Goal: Task Accomplishment & Management: Use online tool/utility

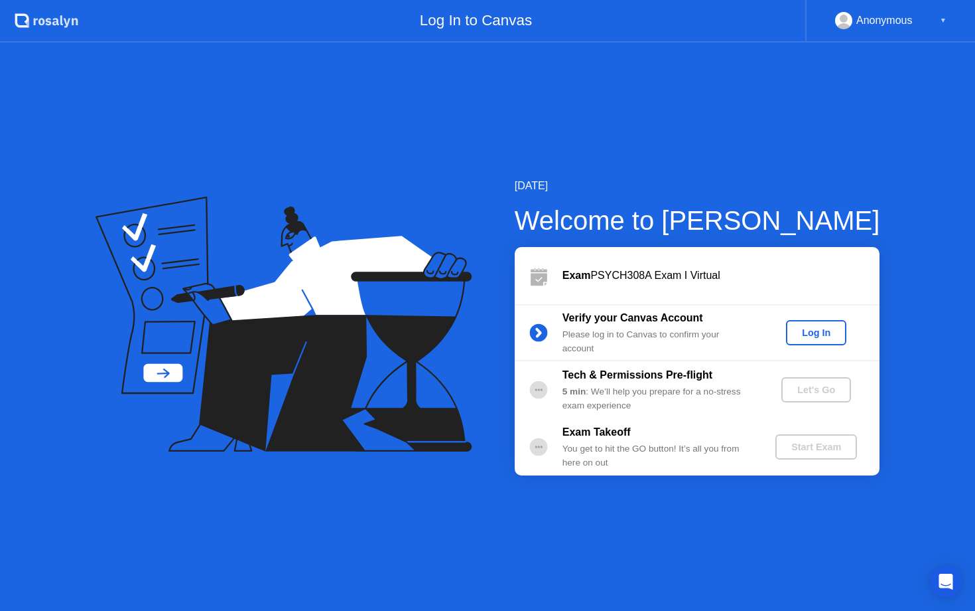
click at [810, 335] on div "Log In" at bounding box center [817, 332] width 50 height 11
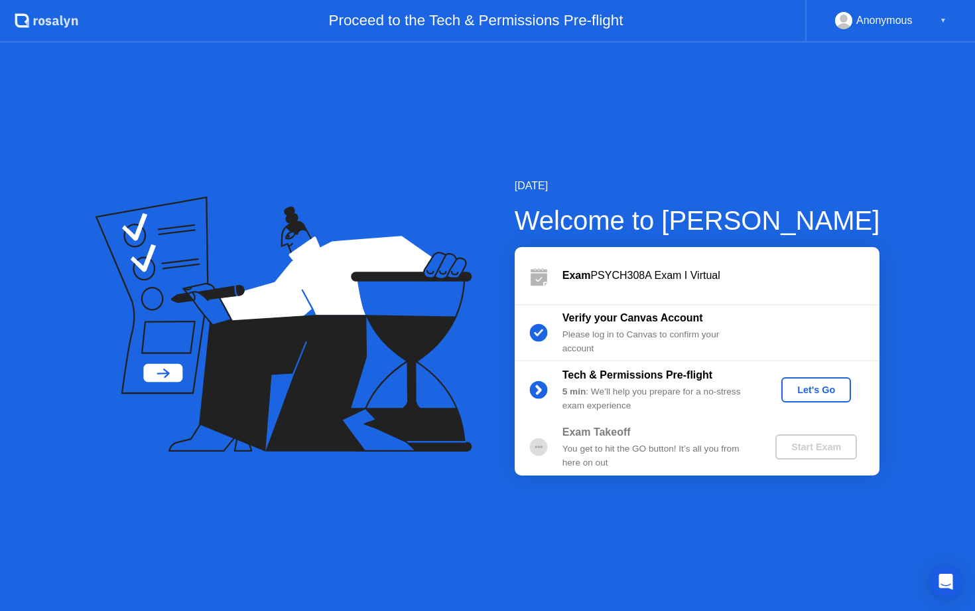
click at [811, 389] on div "Let's Go" at bounding box center [816, 389] width 59 height 11
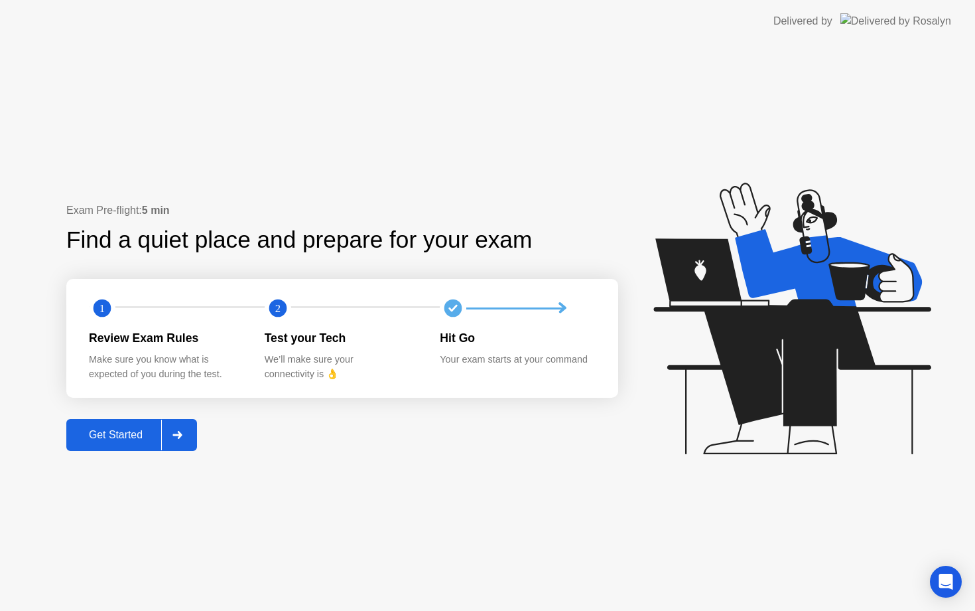
click at [106, 424] on button "Get Started" at bounding box center [131, 435] width 131 height 32
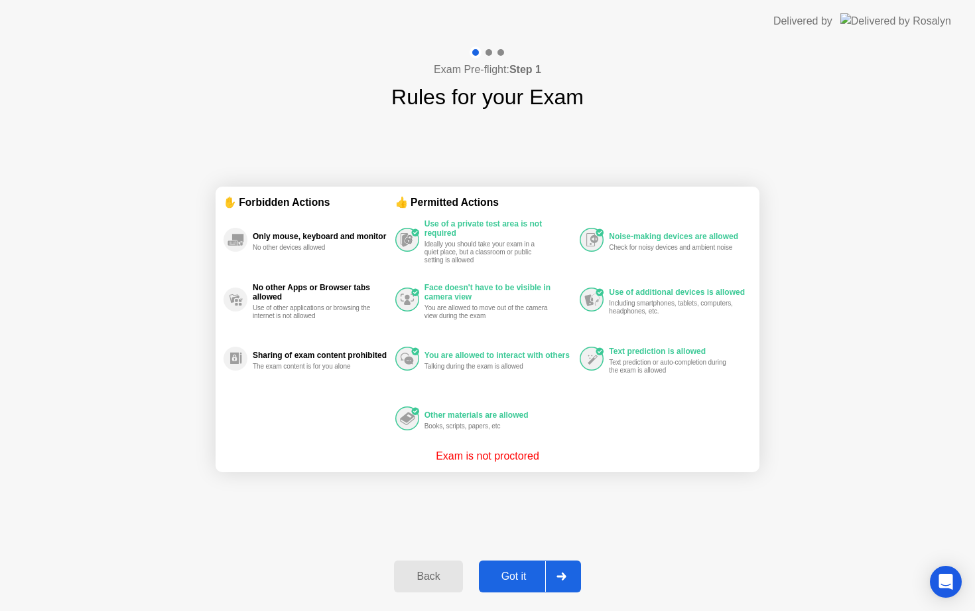
click at [538, 586] on button "Got it" at bounding box center [530, 576] width 102 height 32
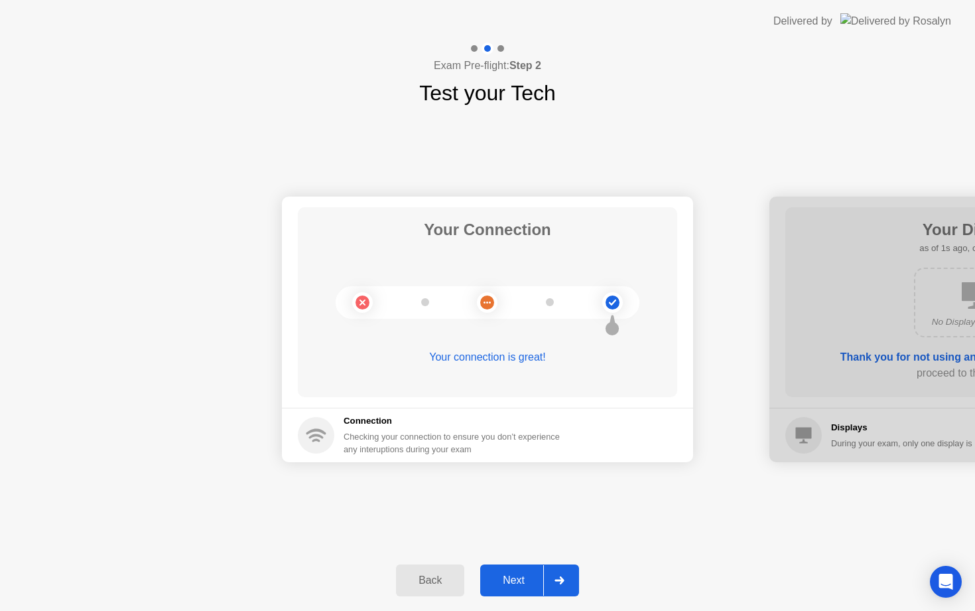
click at [538, 586] on div "Next" at bounding box center [513, 580] width 59 height 12
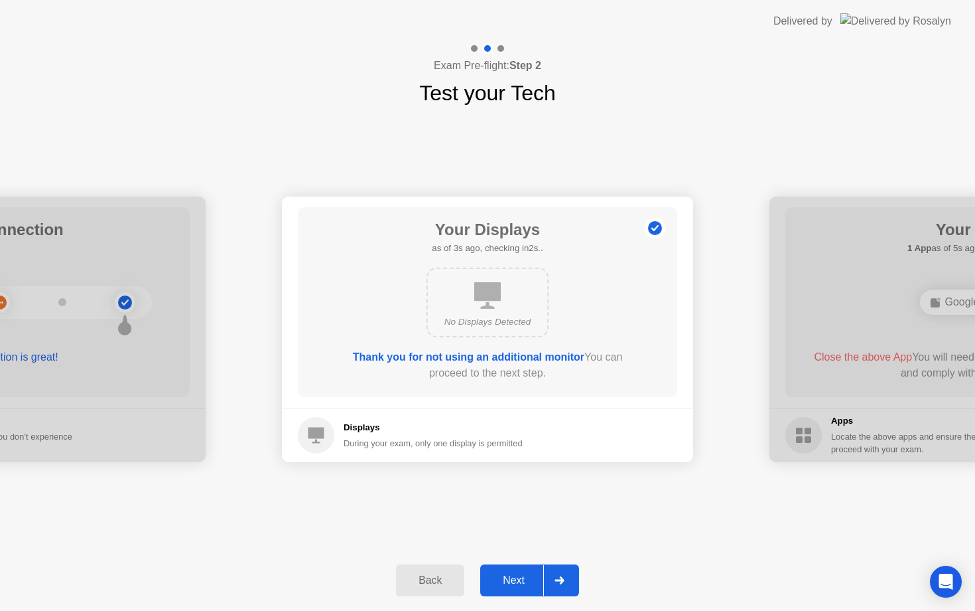
click at [538, 586] on div "Next" at bounding box center [513, 580] width 59 height 12
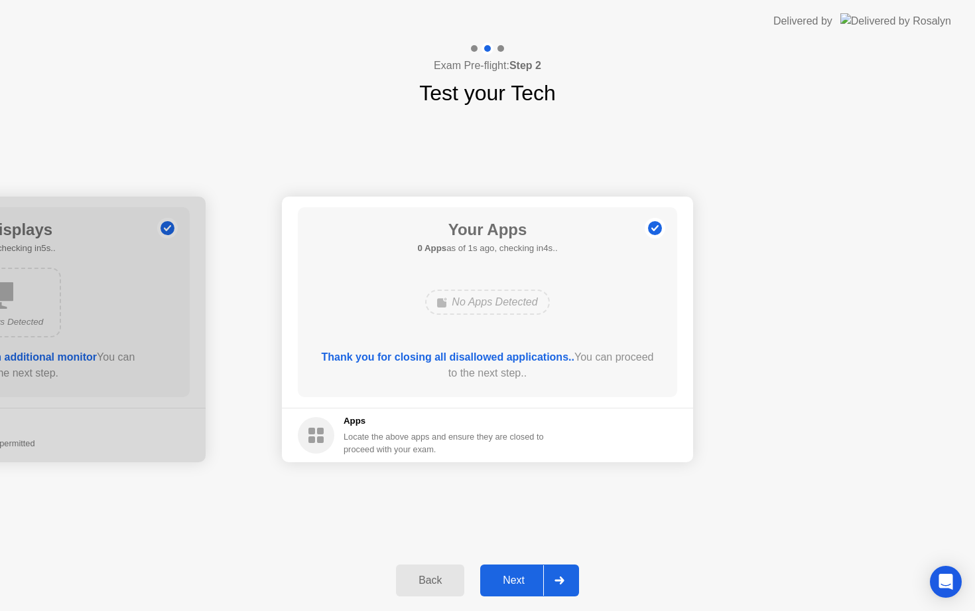
click at [504, 585] on div "Next" at bounding box center [513, 580] width 59 height 12
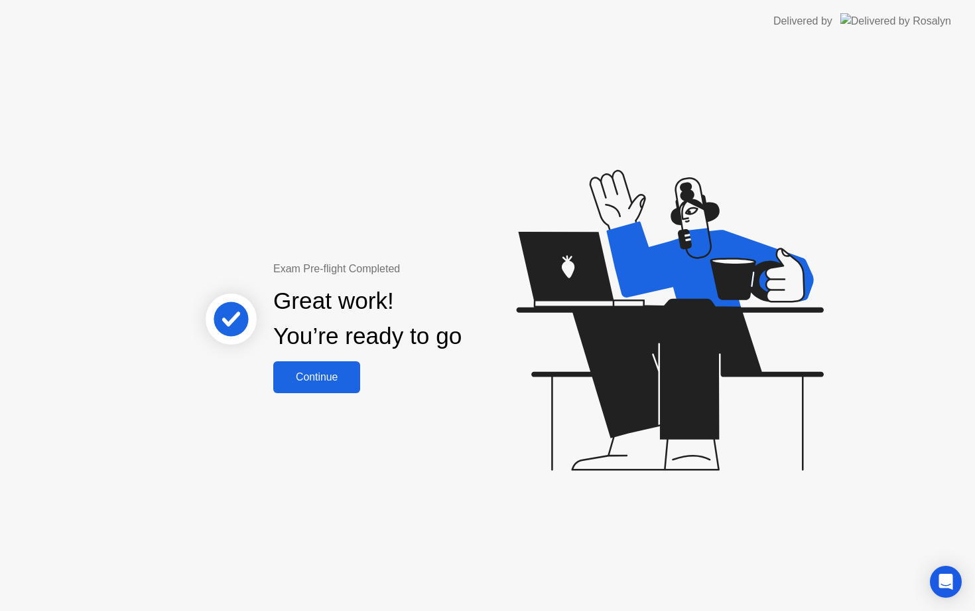
click at [312, 389] on button "Continue" at bounding box center [316, 377] width 87 height 32
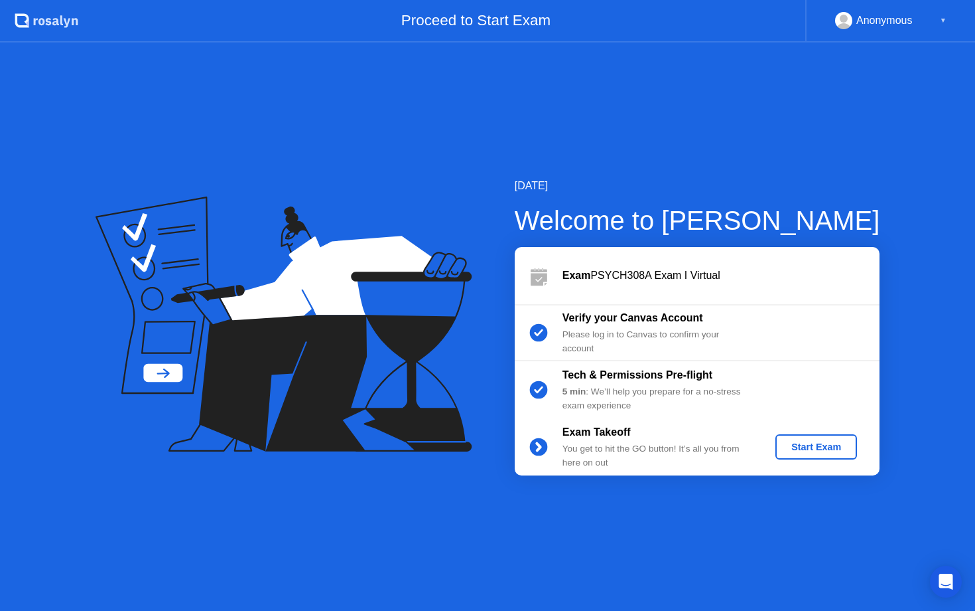
click at [824, 443] on div "Start Exam" at bounding box center [816, 446] width 71 height 11
